Goal: Task Accomplishment & Management: Use online tool/utility

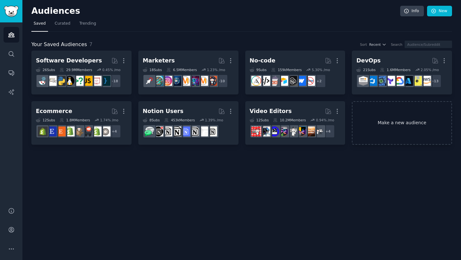
click at [375, 136] on link "Make a new audience" at bounding box center [402, 123] width 100 height 44
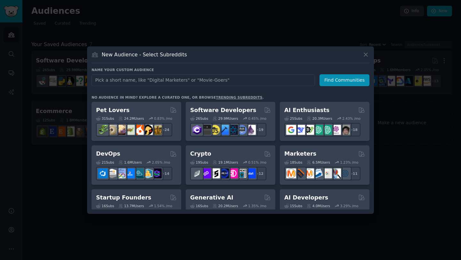
click at [228, 79] on input "text" at bounding box center [204, 80] width 224 height 12
type input "Atlassian Users"
click at [336, 81] on button "Find Communities" at bounding box center [345, 80] width 50 height 12
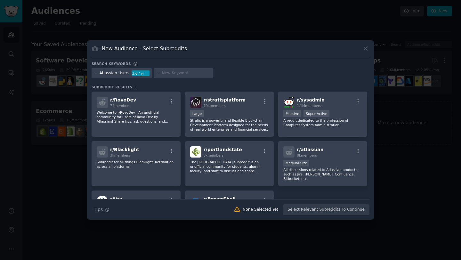
click at [217, 64] on div "Search keywords" at bounding box center [231, 65] width 278 height 7
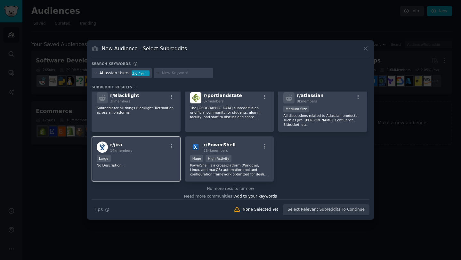
click at [165, 149] on div "r/ jira 14k members Large No Description..." at bounding box center [136, 158] width 89 height 45
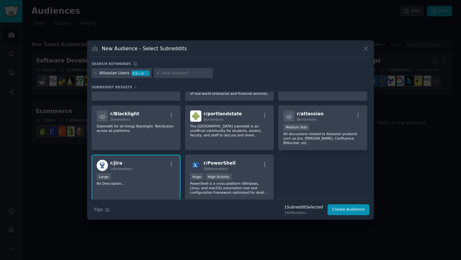
scroll to position [31, 0]
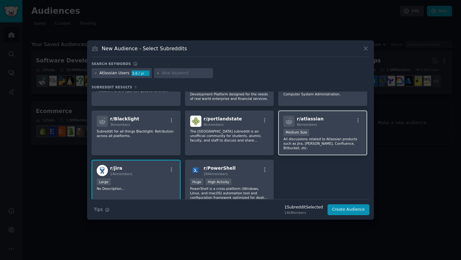
click at [334, 127] on div "r/ atlassian 8k members Medium Size All discussions related to Atlassian produc…" at bounding box center [322, 133] width 89 height 45
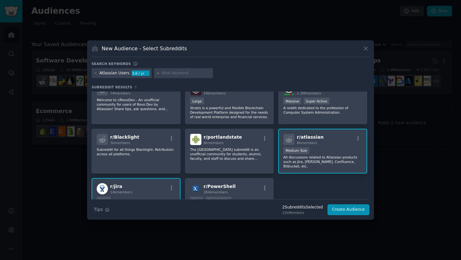
scroll to position [0, 0]
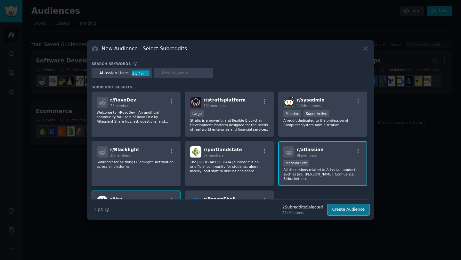
click at [340, 209] on button "Create Audience" at bounding box center [349, 209] width 42 height 11
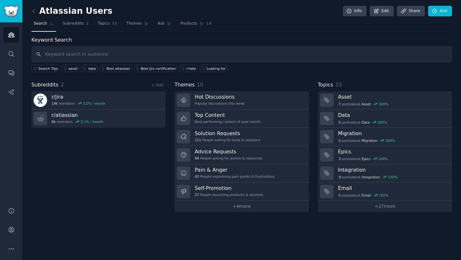
click at [86, 50] on input "text" at bounding box center [241, 54] width 421 height 16
click at [83, 27] on link "Subreddits 2" at bounding box center [76, 25] width 30 height 13
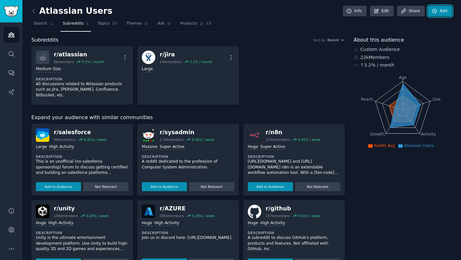
click at [439, 11] on link "Add" at bounding box center [440, 11] width 24 height 11
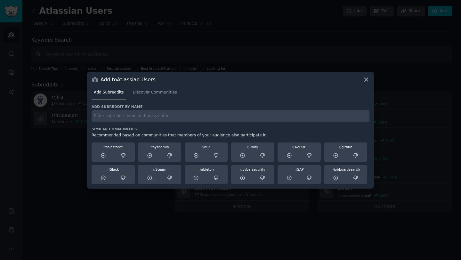
click at [199, 113] on input "text" at bounding box center [231, 116] width 278 height 12
type input "jira"
click at [166, 90] on span "Discover Communities" at bounding box center [155, 93] width 44 height 6
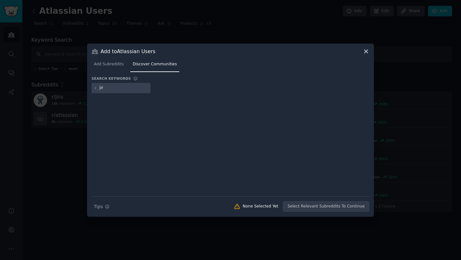
type input "jira"
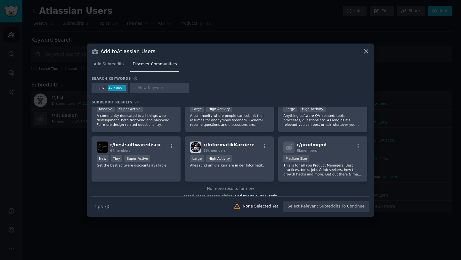
scroll to position [317, 0]
click at [20, 166] on div at bounding box center [230, 130] width 461 height 260
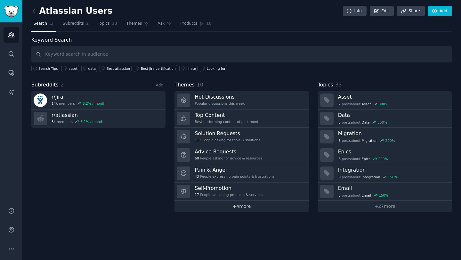
click at [224, 205] on link "+ 4 more" at bounding box center [242, 206] width 134 height 11
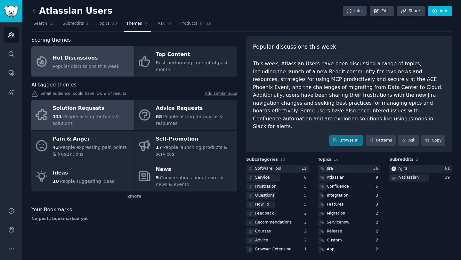
click at [100, 115] on span "People asking for tools & solutions" at bounding box center [86, 120] width 66 height 12
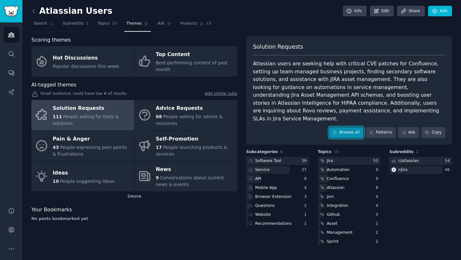
click at [343, 127] on link "Browse all" at bounding box center [346, 132] width 34 height 11
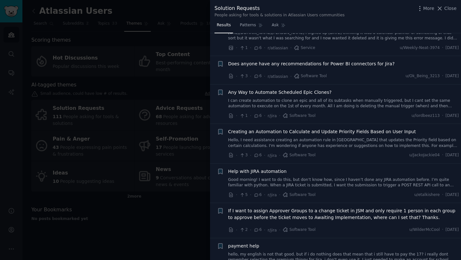
scroll to position [1048, 0]
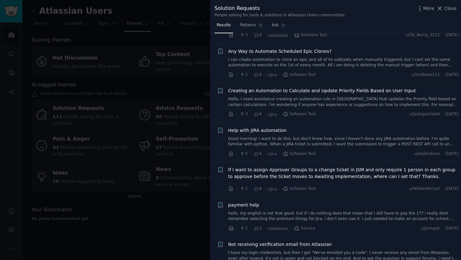
click at [0, 157] on div at bounding box center [230, 130] width 461 height 260
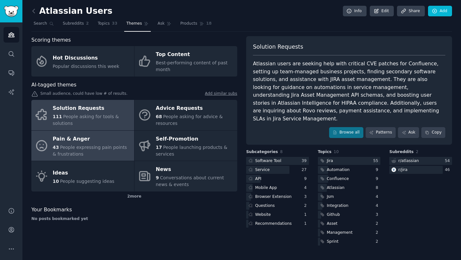
click at [97, 140] on div "Pain & Anger" at bounding box center [92, 139] width 78 height 10
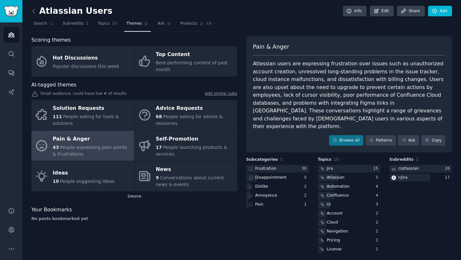
click at [287, 79] on div "Atlassian users are expressing frustration over issues such as unauthorized acc…" at bounding box center [349, 95] width 193 height 71
click at [342, 135] on link "Browse all" at bounding box center [346, 140] width 34 height 11
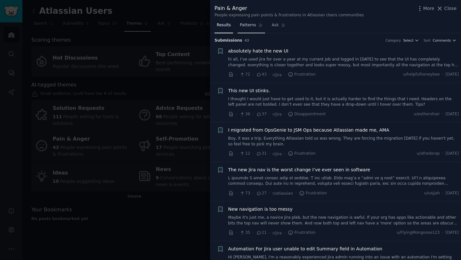
click at [250, 28] on link "Patterns" at bounding box center [251, 26] width 27 height 13
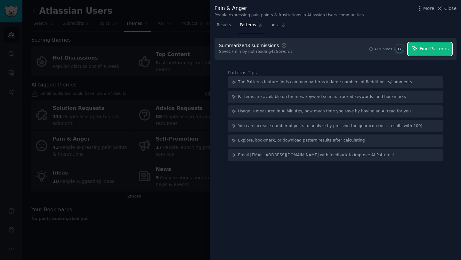
click at [439, 50] on span "Find Patterns" at bounding box center [434, 48] width 29 height 7
